Goal: Task Accomplishment & Management: Manage account settings

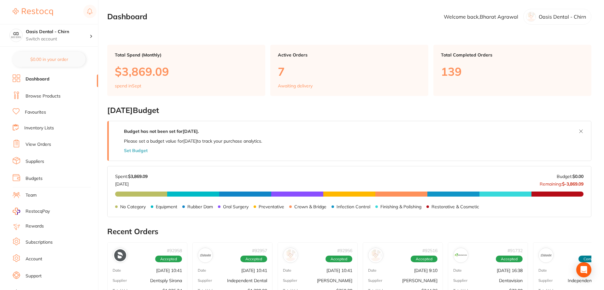
click at [49, 95] on link "Browse Products" at bounding box center [43, 96] width 35 height 6
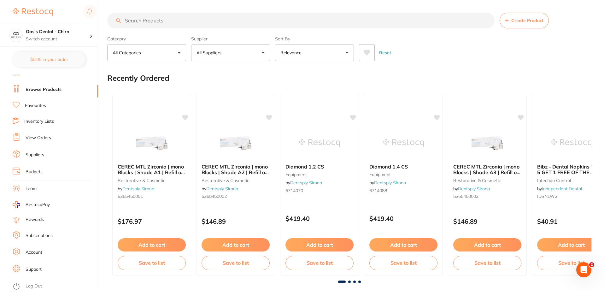
scroll to position [8, 0]
click at [36, 105] on link "Favourites" at bounding box center [35, 104] width 21 height 6
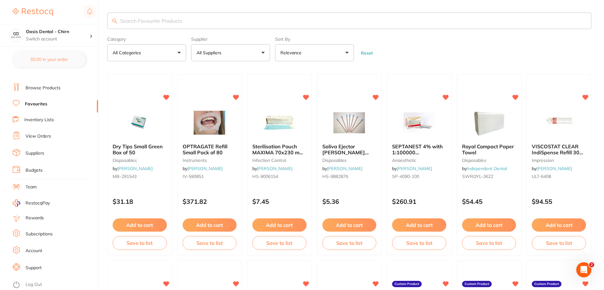
click at [207, 19] on input "search" at bounding box center [349, 21] width 484 height 16
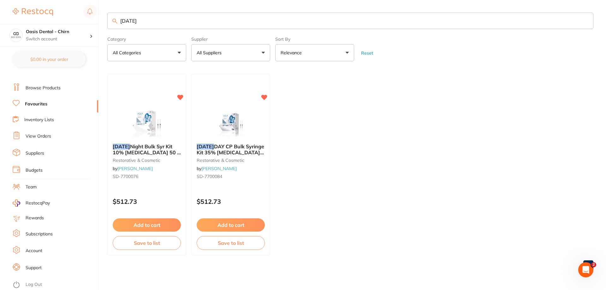
type input "[DATE]"
click at [157, 125] on img at bounding box center [146, 123] width 41 height 32
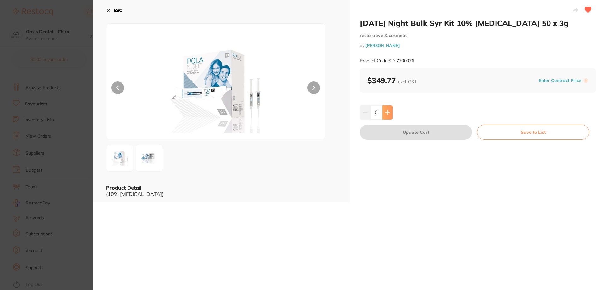
click at [389, 112] on button at bounding box center [387, 112] width 10 height 14
type input "1"
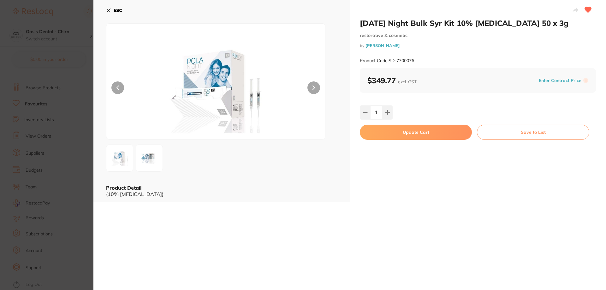
click at [417, 140] on div "[DATE] Night Bulk Syr Kit 10% [MEDICAL_DATA] 50 x 3g restorative & cosmetic by …" at bounding box center [477, 101] width 256 height 202
drag, startPoint x: 420, startPoint y: 136, endPoint x: 424, endPoint y: 131, distance: 6.4
click at [423, 132] on button "Update Cart" at bounding box center [416, 132] width 112 height 15
checkbox input "false"
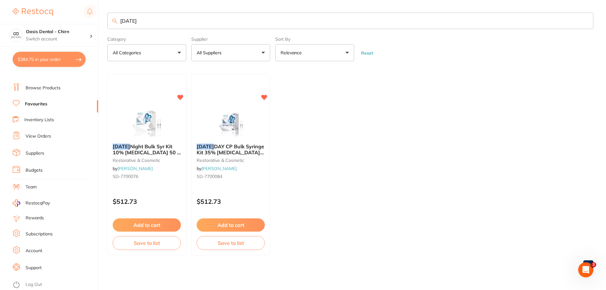
click at [154, 21] on input "[DATE]" at bounding box center [350, 21] width 486 height 16
type input "[DATE] NIGHT"
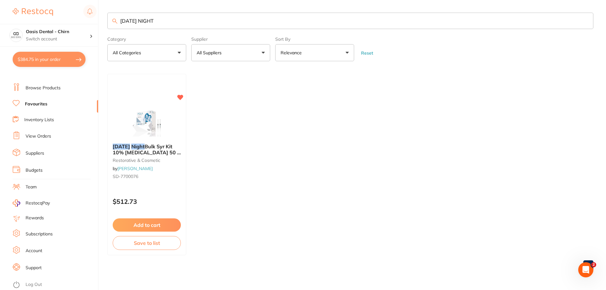
click at [47, 85] on link "Browse Products" at bounding box center [43, 88] width 35 height 6
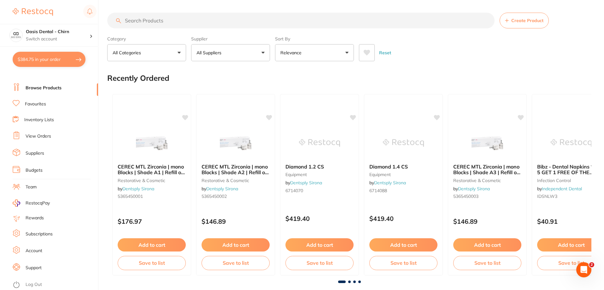
drag, startPoint x: 164, startPoint y: 22, endPoint x: 165, endPoint y: 19, distance: 3.4
click at [165, 21] on input "search" at bounding box center [300, 21] width 387 height 16
type input "[DATE] NIGHT"
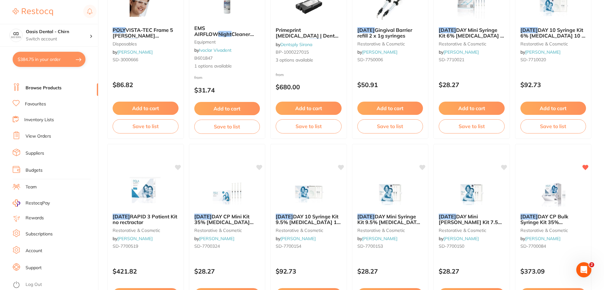
scroll to position [505, 0]
click at [560, 186] on img at bounding box center [552, 192] width 41 height 32
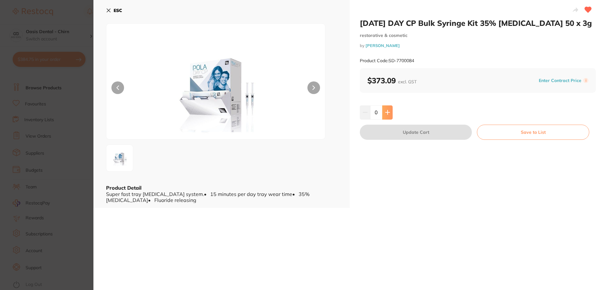
click at [386, 114] on icon at bounding box center [387, 112] width 4 height 4
type input "1"
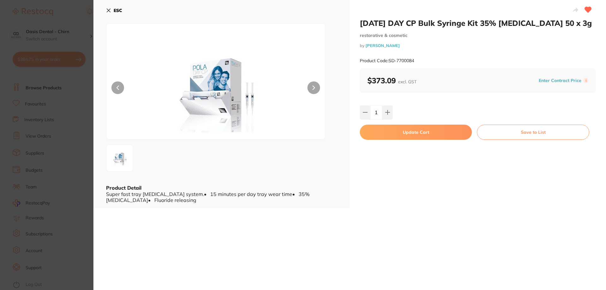
click at [418, 140] on button "Update Cart" at bounding box center [416, 132] width 112 height 15
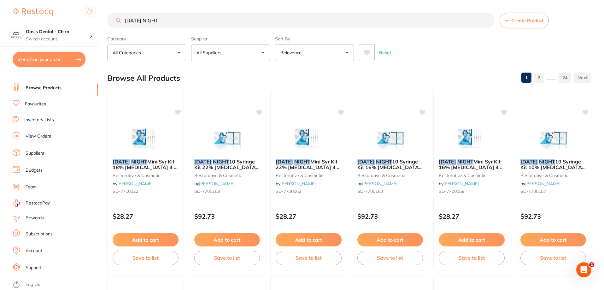
click at [60, 62] on button "$795.15 in your order" at bounding box center [49, 59] width 73 height 15
checkbox input "true"
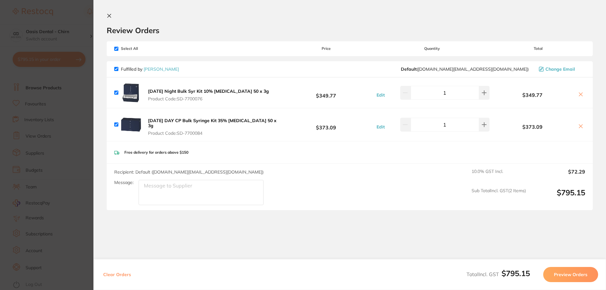
click at [571, 272] on button "Preview Orders" at bounding box center [570, 274] width 55 height 15
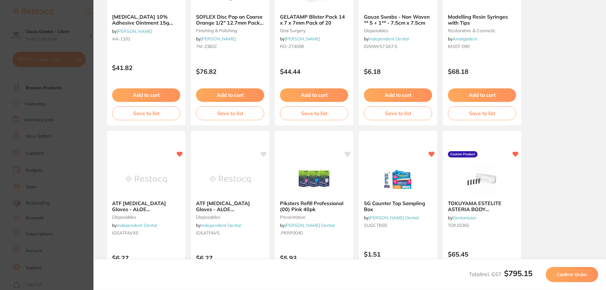
scroll to position [126, 0]
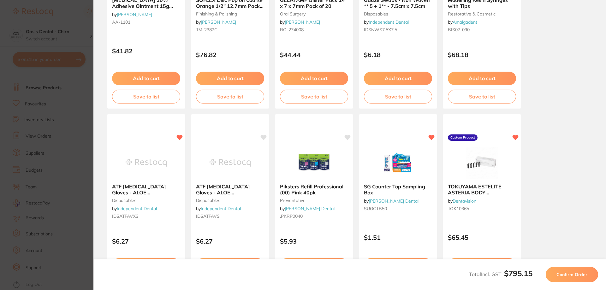
click at [578, 275] on span "Confirm Order" at bounding box center [571, 275] width 31 height 6
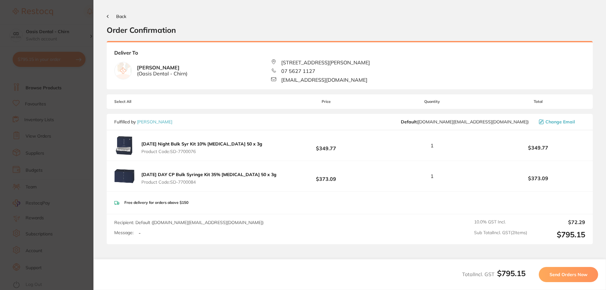
scroll to position [57, 0]
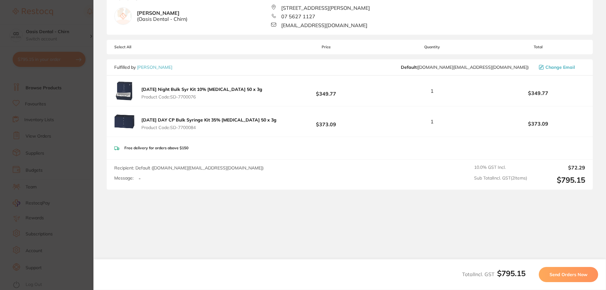
drag, startPoint x: 566, startPoint y: 277, endPoint x: 556, endPoint y: 257, distance: 22.4
click at [566, 277] on span "Send Orders Now" at bounding box center [568, 275] width 38 height 6
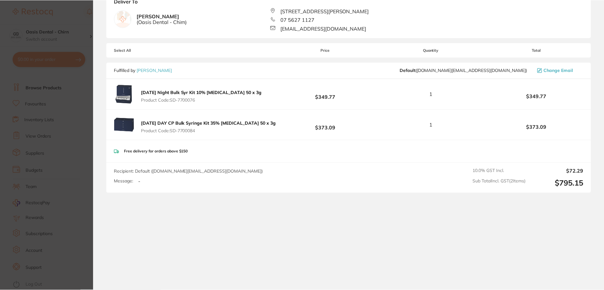
scroll to position [0, 0]
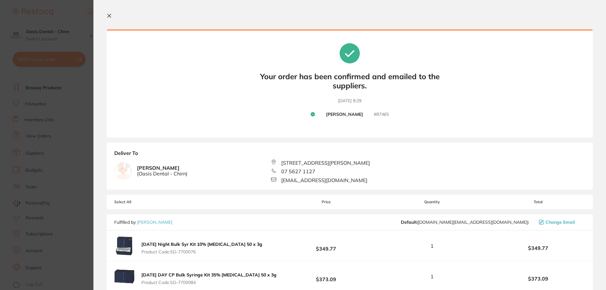
click at [108, 15] on icon at bounding box center [109, 15] width 3 height 3
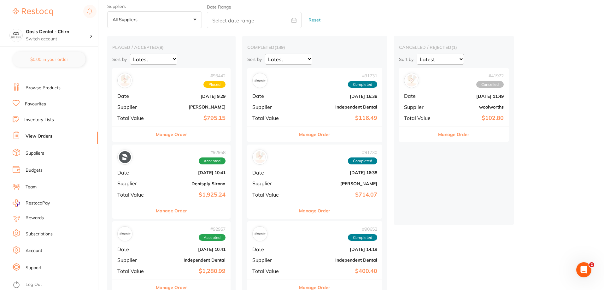
scroll to position [32, 0]
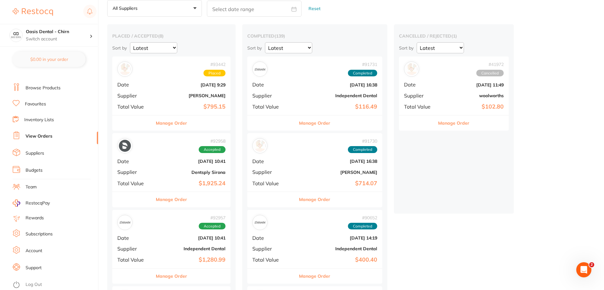
drag, startPoint x: 171, startPoint y: 164, endPoint x: 291, endPoint y: 153, distance: 120.7
click at [170, 164] on div "# 92958 Accepted Date [DATE] 10:41 Supplier Dentsply Sirona Total Value $1,925.…" at bounding box center [171, 162] width 118 height 58
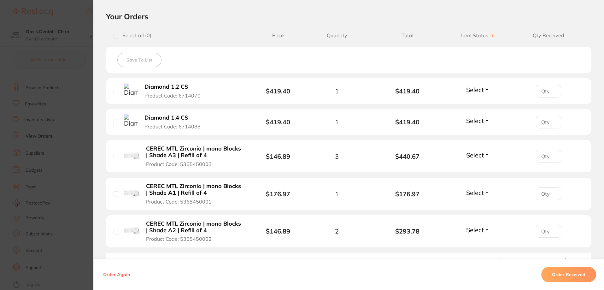
scroll to position [158, 0]
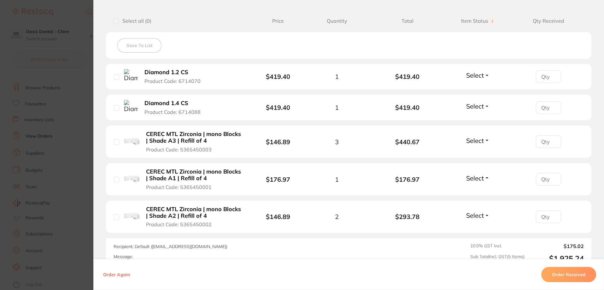
drag, startPoint x: 474, startPoint y: 75, endPoint x: 473, endPoint y: 89, distance: 14.6
click at [474, 75] on span "Select" at bounding box center [475, 75] width 18 height 8
click at [474, 88] on span "Received" at bounding box center [478, 88] width 16 height 5
click at [478, 106] on span "Select" at bounding box center [475, 106] width 18 height 8
click at [477, 120] on span "Received" at bounding box center [478, 119] width 16 height 5
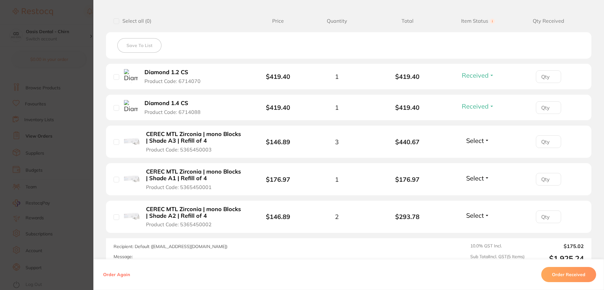
click at [481, 141] on span "Select" at bounding box center [475, 141] width 18 height 8
click at [478, 152] on span "Received" at bounding box center [478, 154] width 16 height 5
click at [477, 179] on span "Select" at bounding box center [475, 178] width 18 height 8
drag, startPoint x: 480, startPoint y: 187, endPoint x: 478, endPoint y: 194, distance: 7.8
click at [480, 188] on button "Received" at bounding box center [478, 192] width 16 height 10
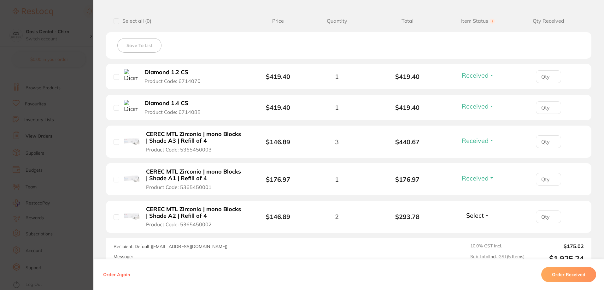
click at [481, 214] on span "Select" at bounding box center [475, 215] width 18 height 8
click at [481, 228] on span "Received" at bounding box center [478, 228] width 16 height 5
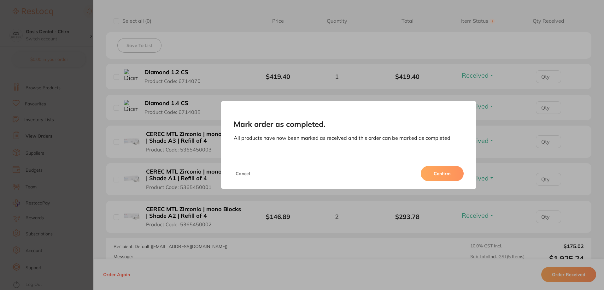
click at [442, 173] on button "Confirm" at bounding box center [442, 173] width 43 height 15
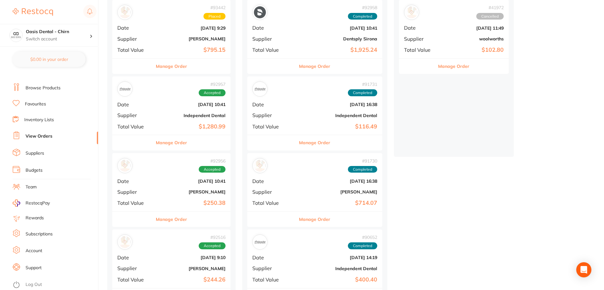
scroll to position [95, 0]
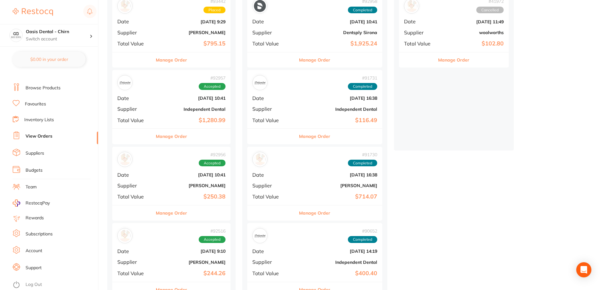
click at [214, 102] on div "# 92957 Accepted Date [DATE] 10:41 Supplier Independent Dental Total Value $1,2…" at bounding box center [171, 99] width 118 height 58
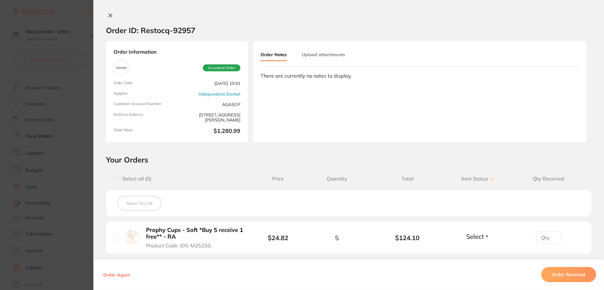
click at [109, 13] on icon at bounding box center [110, 15] width 5 height 5
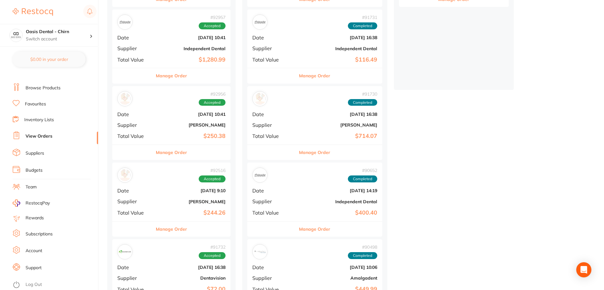
scroll to position [158, 0]
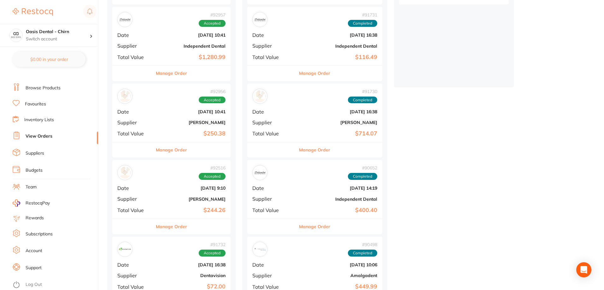
click at [208, 122] on b "[PERSON_NAME]" at bounding box center [191, 122] width 69 height 5
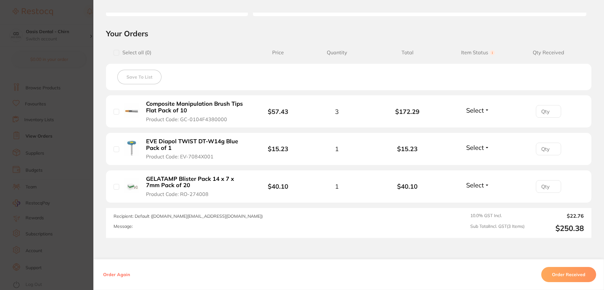
click at [472, 188] on span "Select" at bounding box center [475, 185] width 18 height 8
drag, startPoint x: 471, startPoint y: 198, endPoint x: 477, endPoint y: 169, distance: 30.2
click at [470, 179] on span "Received" at bounding box center [478, 179] width 16 height 0
click at [474, 147] on span "Select" at bounding box center [475, 148] width 18 height 8
click at [476, 158] on button "Received" at bounding box center [478, 161] width 16 height 10
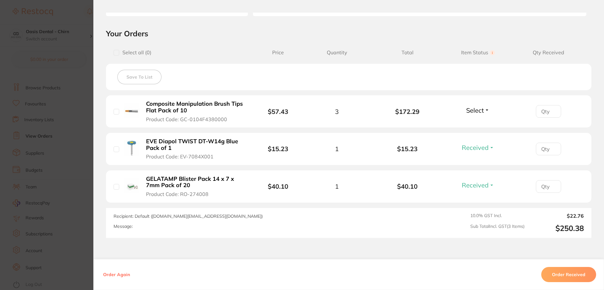
click at [478, 112] on span "Select" at bounding box center [475, 110] width 18 height 8
click at [475, 124] on span "Received" at bounding box center [478, 123] width 16 height 5
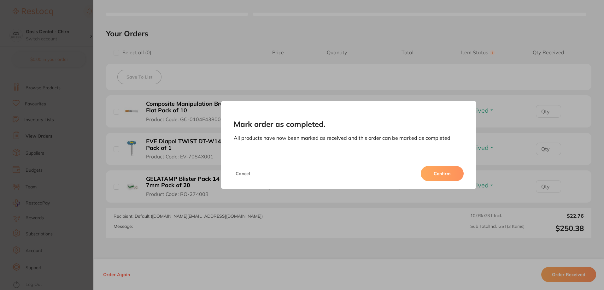
click at [450, 173] on button "Confirm" at bounding box center [442, 173] width 43 height 15
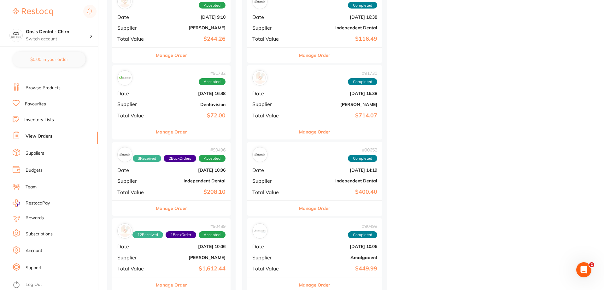
click at [184, 111] on div "# 91732 Accepted Date [DATE] 16:38 Supplier Dentavision Total Value $72.00" at bounding box center [171, 94] width 118 height 58
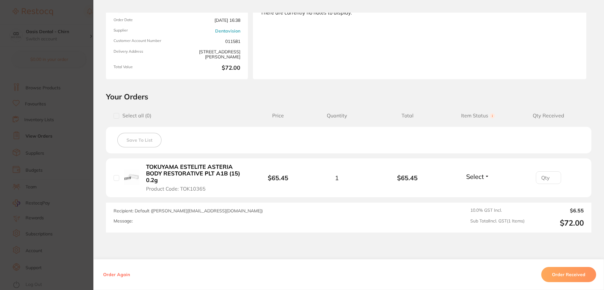
click at [477, 175] on span "Select" at bounding box center [475, 177] width 18 height 8
click at [477, 192] on span "Received" at bounding box center [478, 190] width 16 height 5
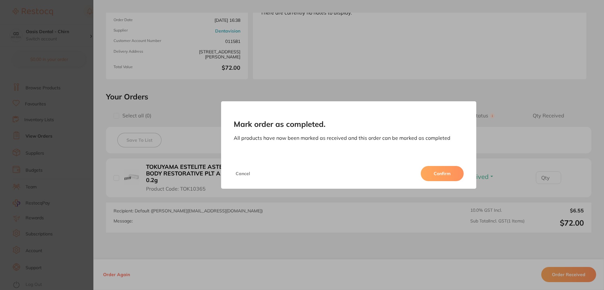
click at [430, 173] on button "Confirm" at bounding box center [442, 173] width 43 height 15
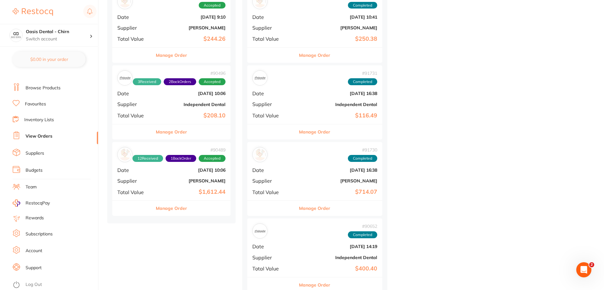
click at [219, 183] on b "[PERSON_NAME]" at bounding box center [191, 180] width 69 height 5
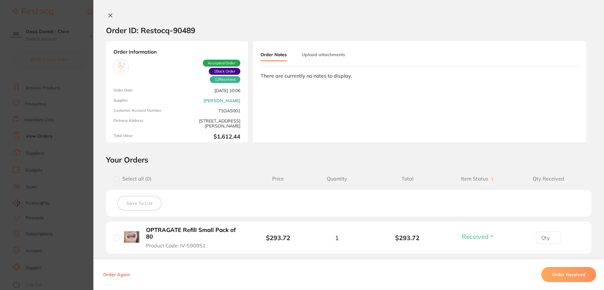
drag, startPoint x: 109, startPoint y: 17, endPoint x: 206, endPoint y: 58, distance: 106.0
click at [110, 18] on button at bounding box center [110, 16] width 9 height 7
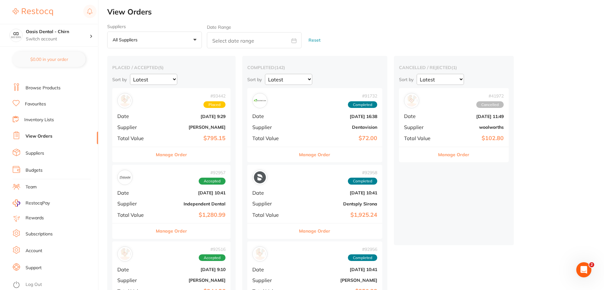
click at [61, 87] on li "Browse Products" at bounding box center [55, 87] width 85 height 9
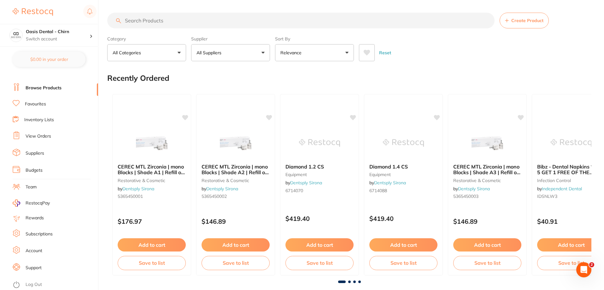
click at [60, 86] on link "Browse Products" at bounding box center [44, 88] width 36 height 6
